Goal: Submit feedback/report problem

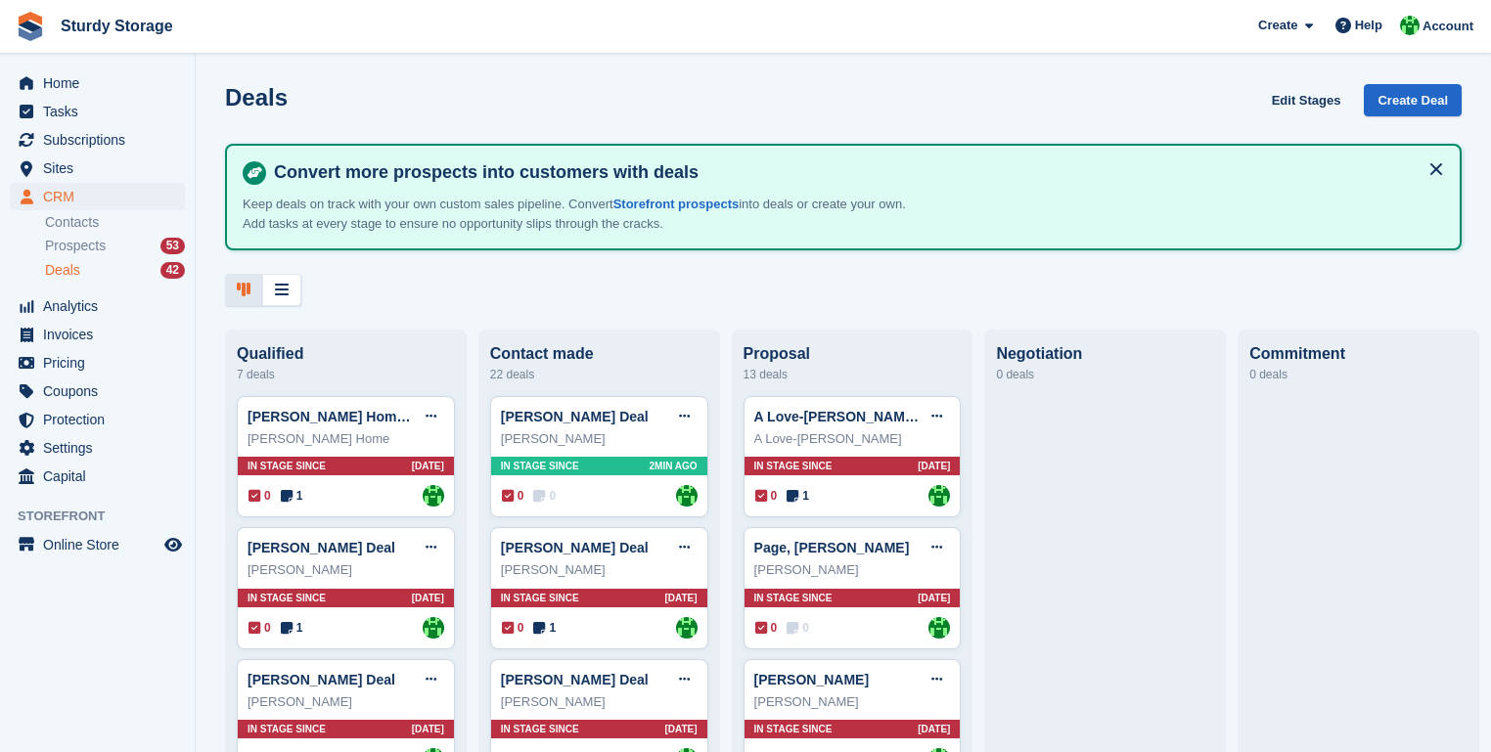
scroll to position [235, 0]
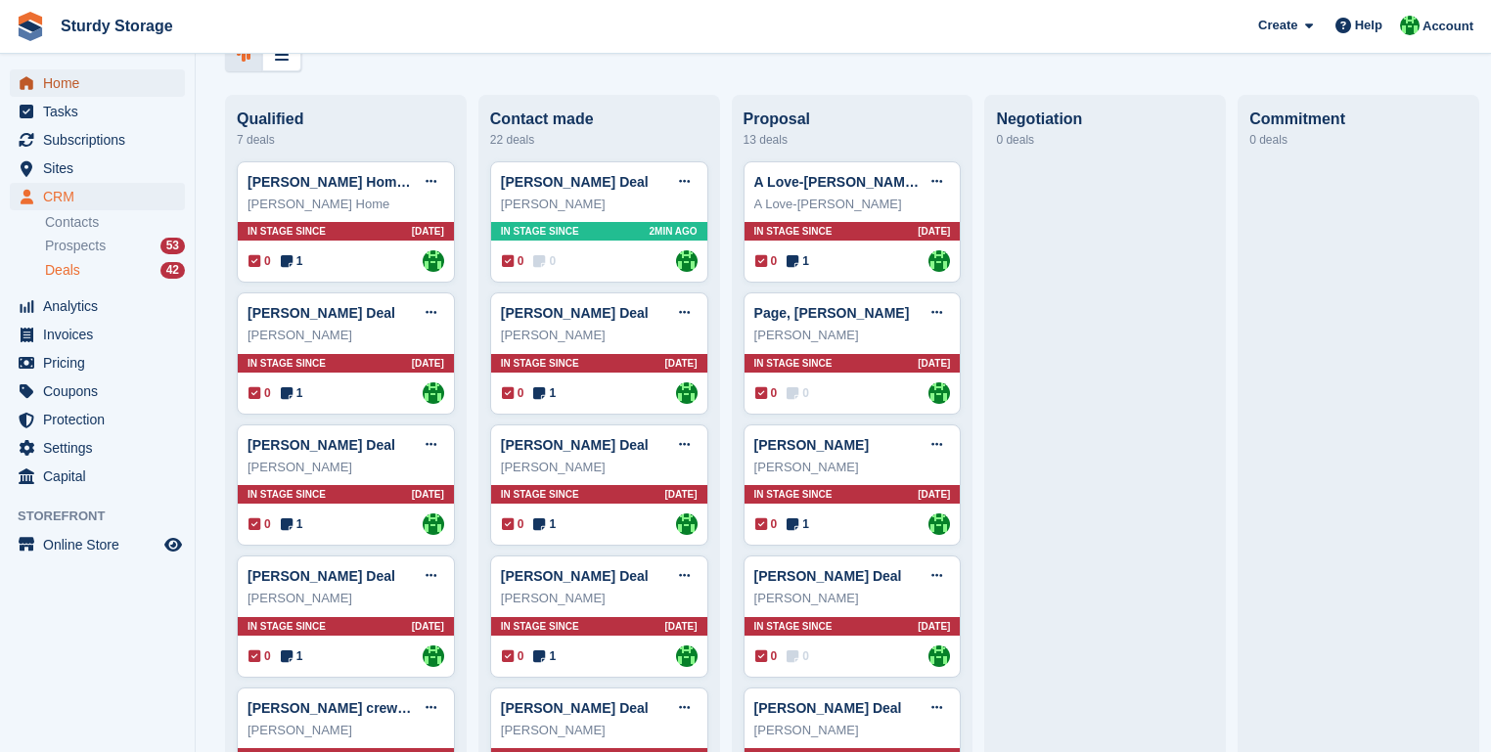
click at [59, 84] on span "Home" at bounding box center [101, 82] width 117 height 27
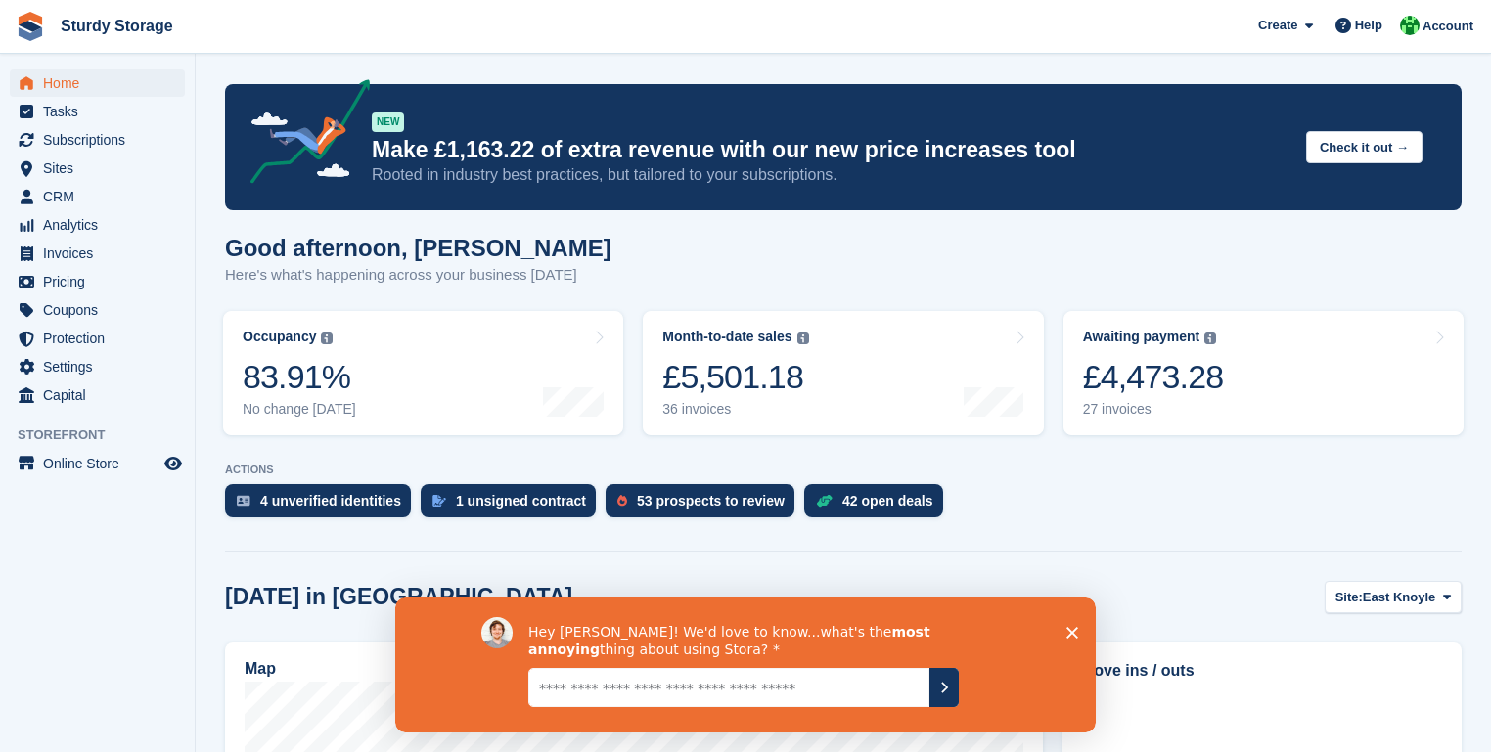
click at [538, 691] on textarea "Give it to us straight... we can take it" at bounding box center [728, 686] width 401 height 39
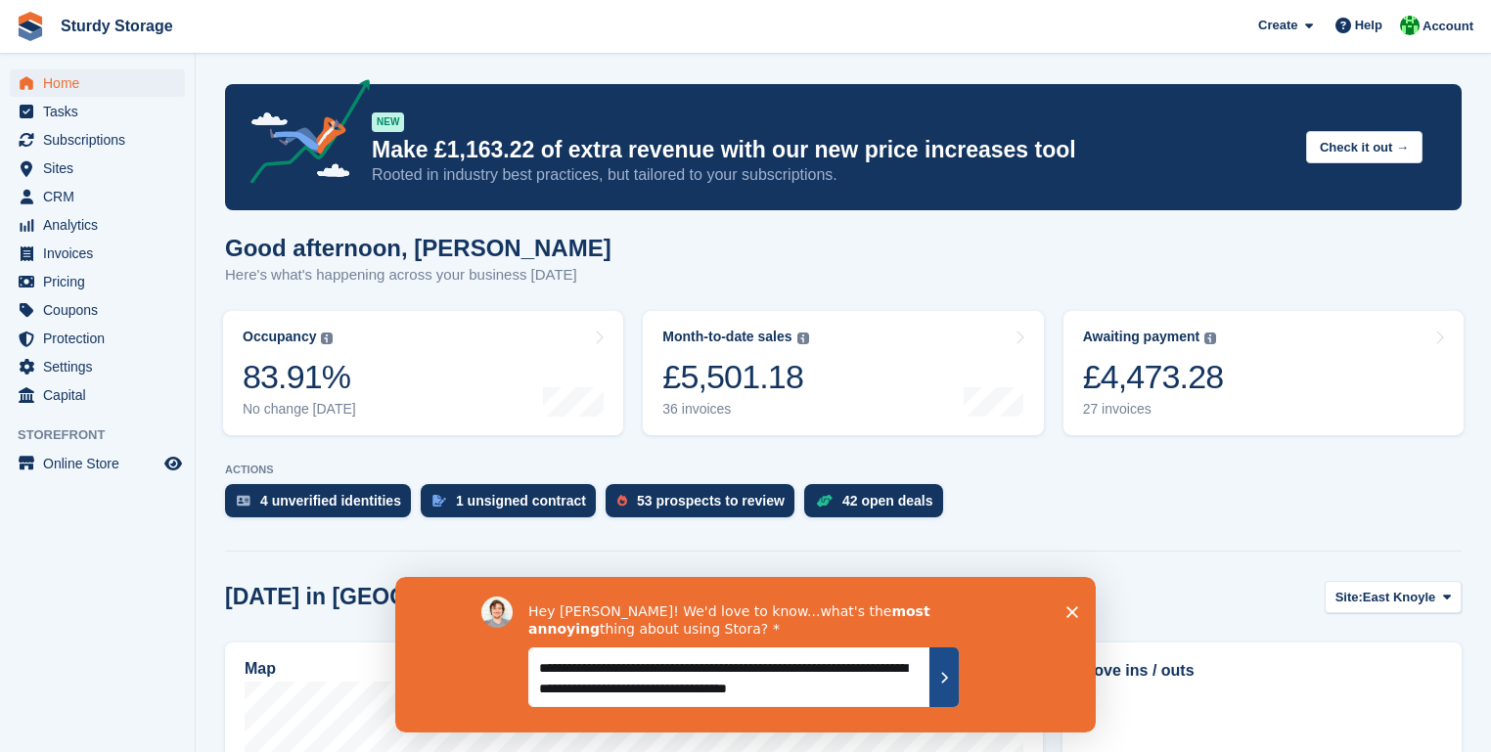
type textarea "**********"
click at [945, 674] on icon "Submit your response" at bounding box center [944, 676] width 5 height 9
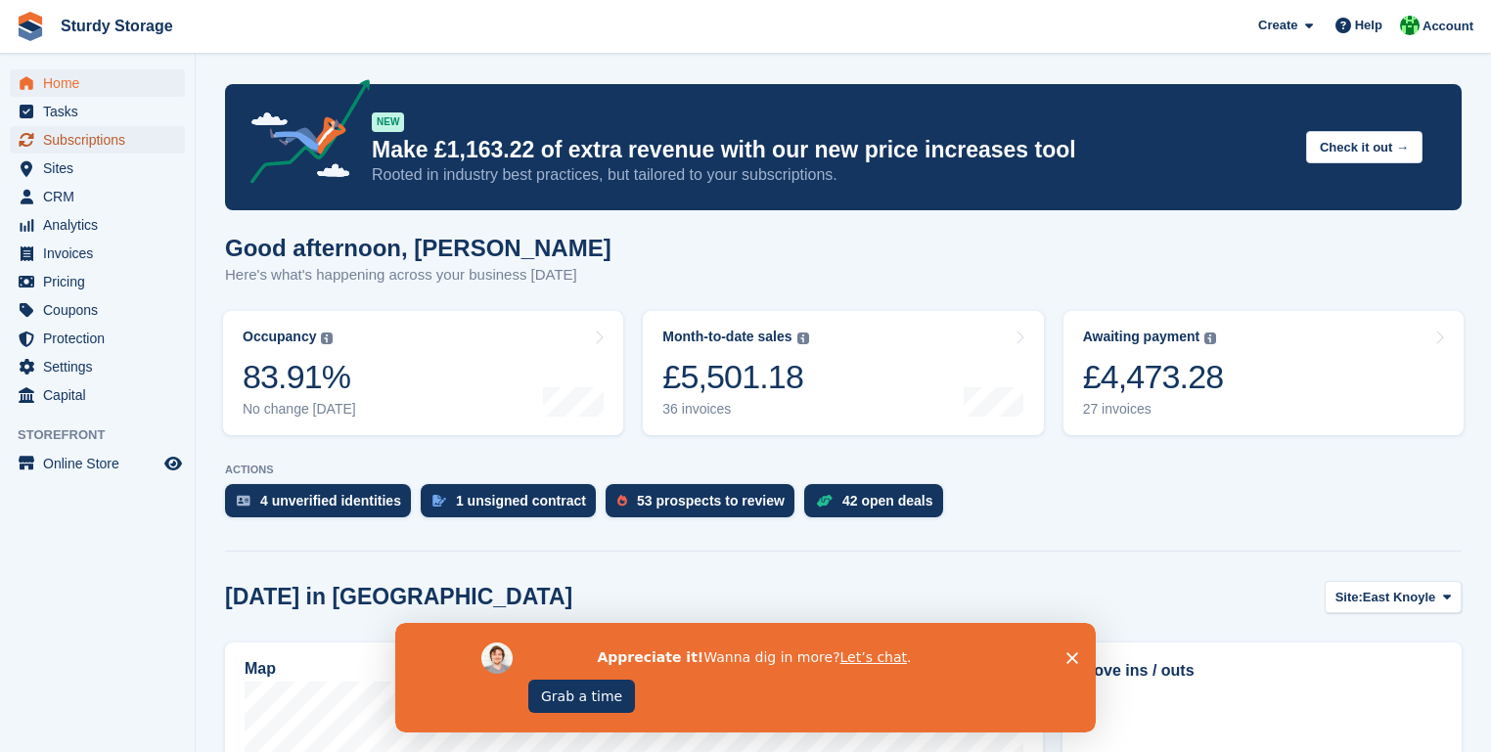
click at [60, 145] on span "Subscriptions" at bounding box center [101, 139] width 117 height 27
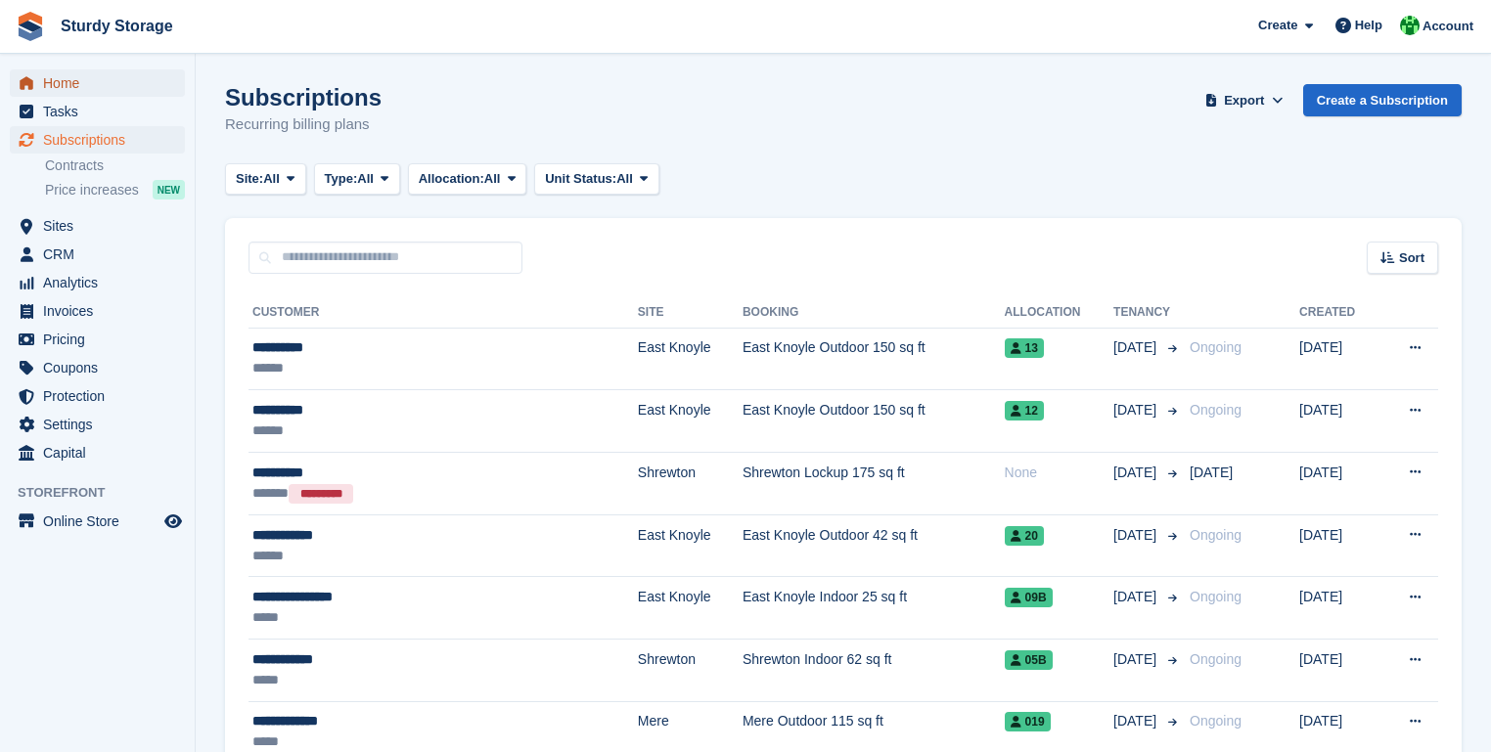
click at [48, 78] on span "Home" at bounding box center [101, 82] width 117 height 27
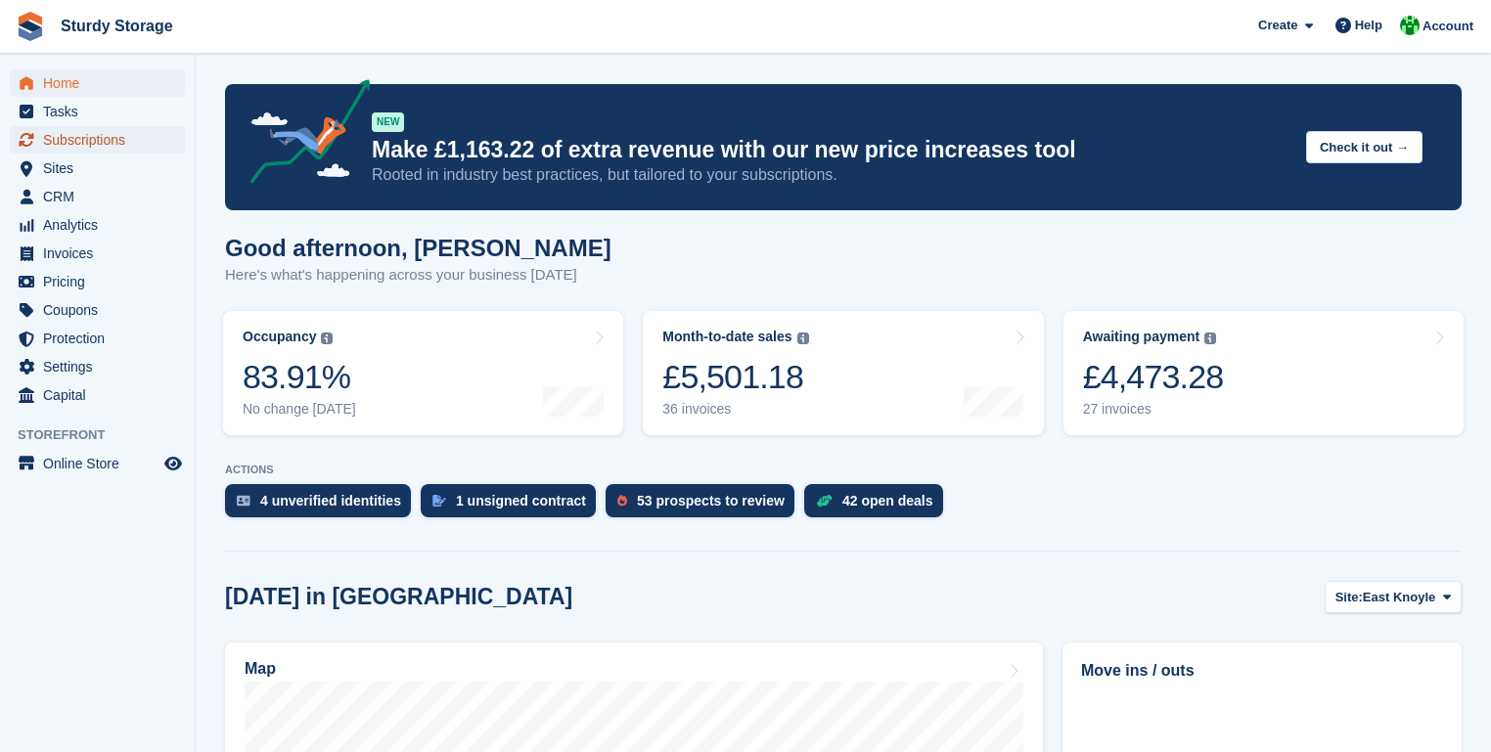
click at [56, 145] on span "Subscriptions" at bounding box center [101, 139] width 117 height 27
